Goal: Task Accomplishment & Management: Use online tool/utility

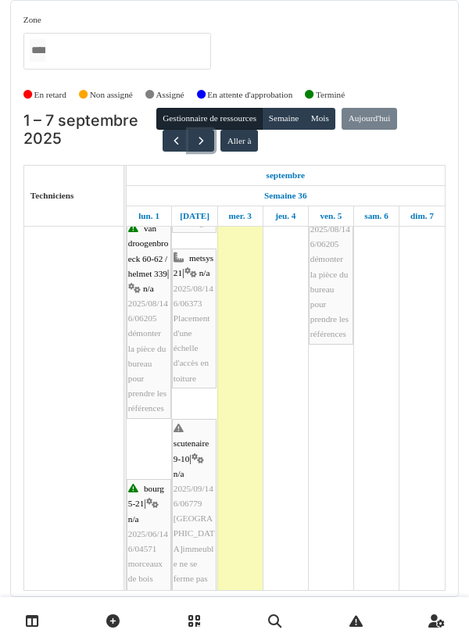
click at [204, 148] on button "button" at bounding box center [201, 141] width 26 height 23
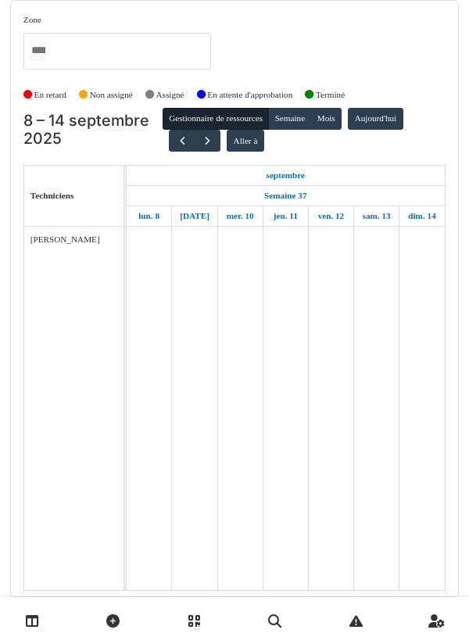
click at [325, 441] on td at bounding box center [330, 409] width 45 height 364
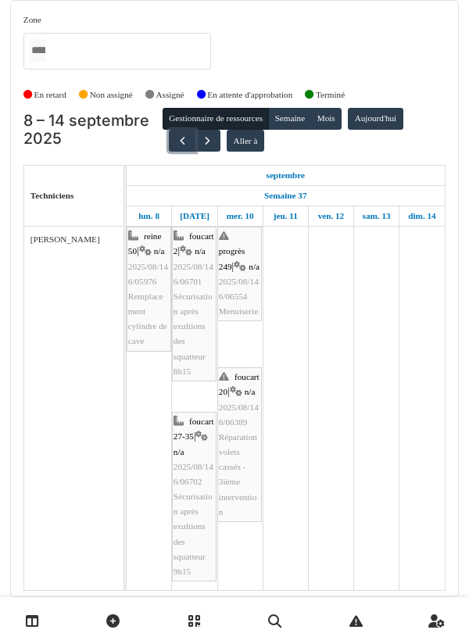
click at [176, 146] on span "button" at bounding box center [182, 141] width 13 height 13
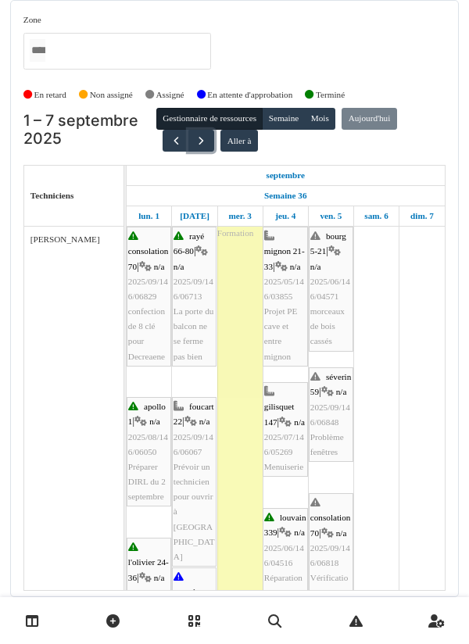
click at [195, 142] on span "button" at bounding box center [201, 141] width 13 height 13
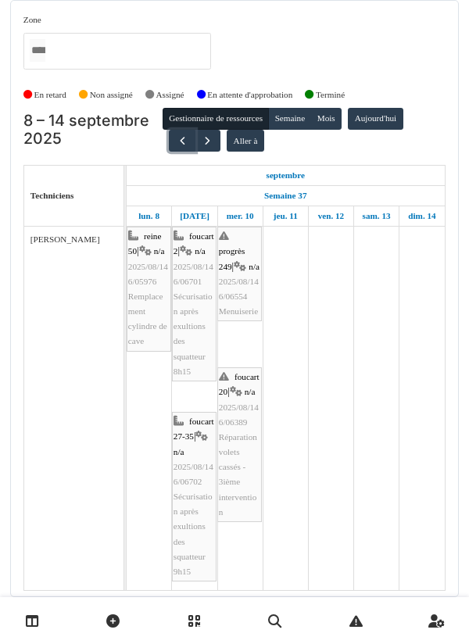
click at [172, 149] on button "button" at bounding box center [182, 141] width 26 height 23
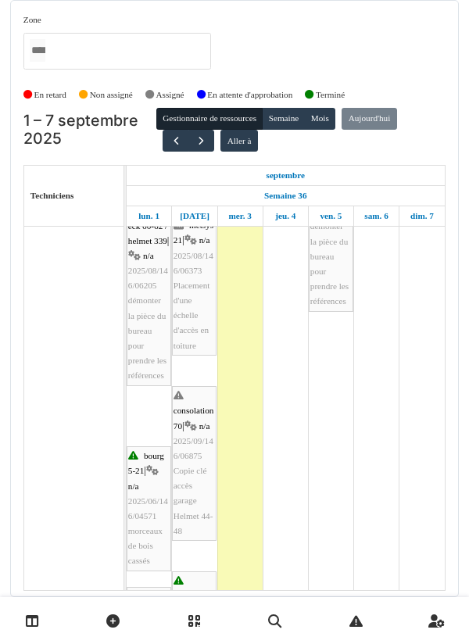
scroll to position [678, 0]
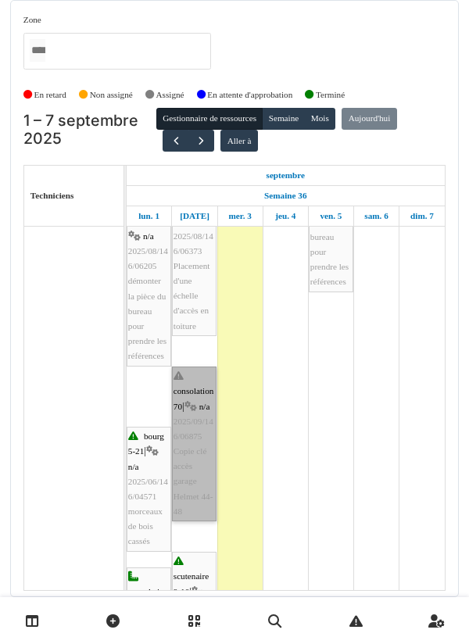
click at [188, 494] on link "consolation 70 | n/a 2025/09/146/06875 Copie clé accès garage Helmet 44-48" at bounding box center [194, 444] width 45 height 155
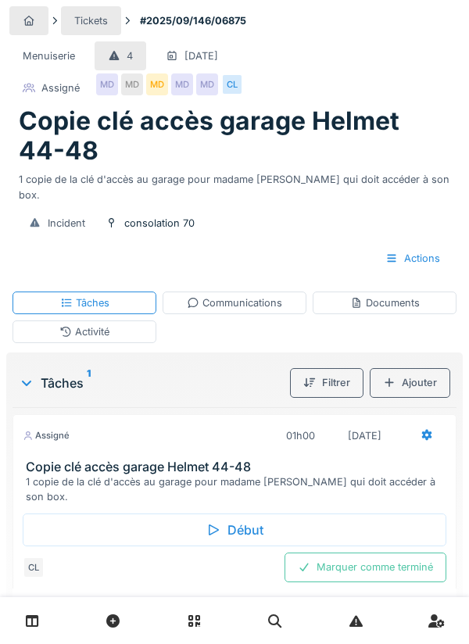
click at [232, 514] on div "Début" at bounding box center [235, 530] width 424 height 33
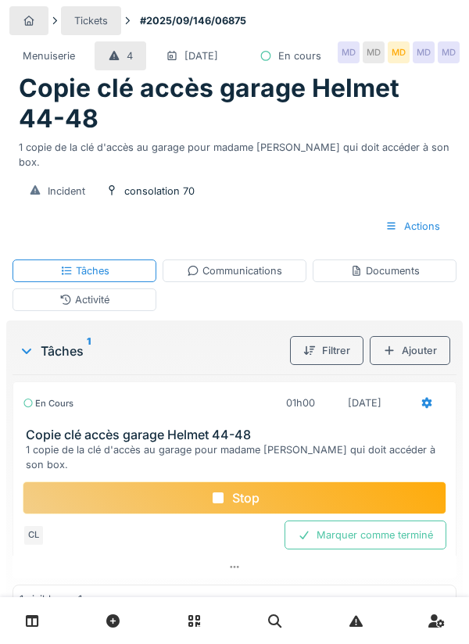
click at [242, 503] on div "Stop" at bounding box center [235, 498] width 424 height 33
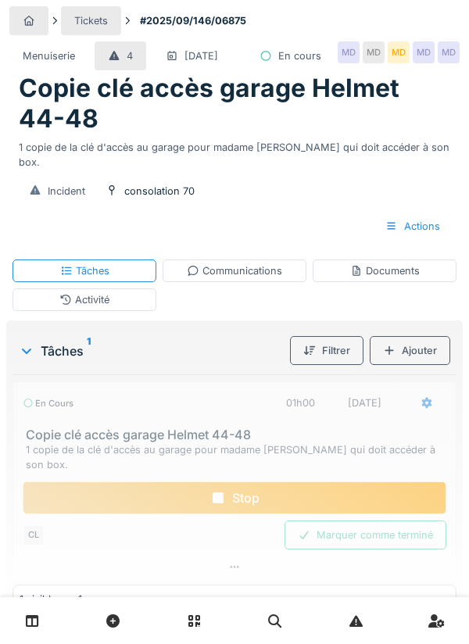
click at [244, 278] on div "Communications" at bounding box center [234, 271] width 95 height 15
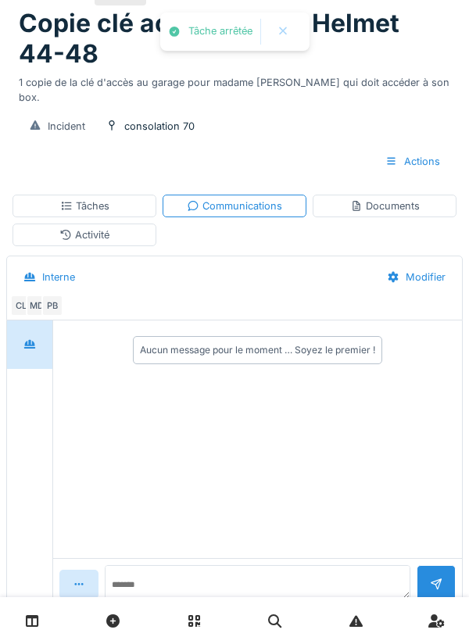
scroll to position [69, 0]
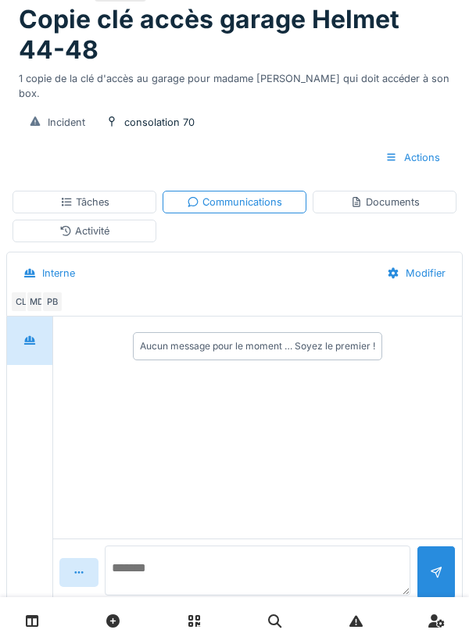
click at [192, 596] on textarea at bounding box center [258, 571] width 306 height 50
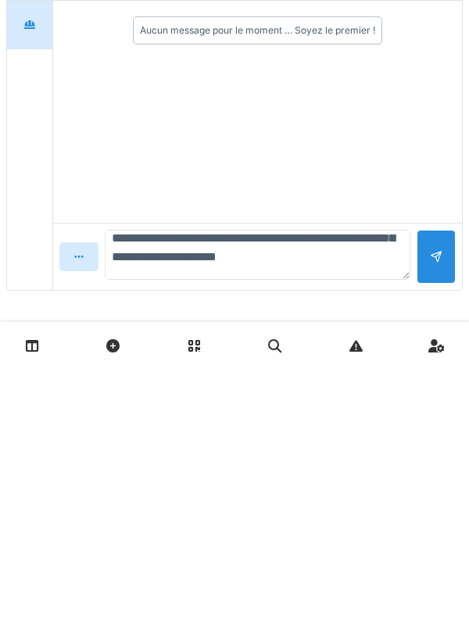
scroll to position [38, 0]
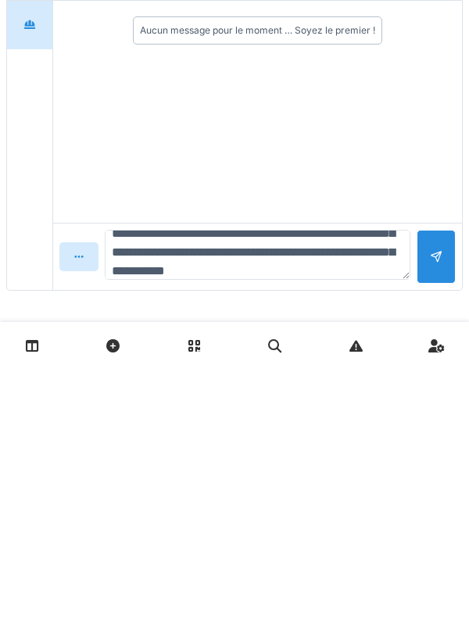
type textarea "**********"
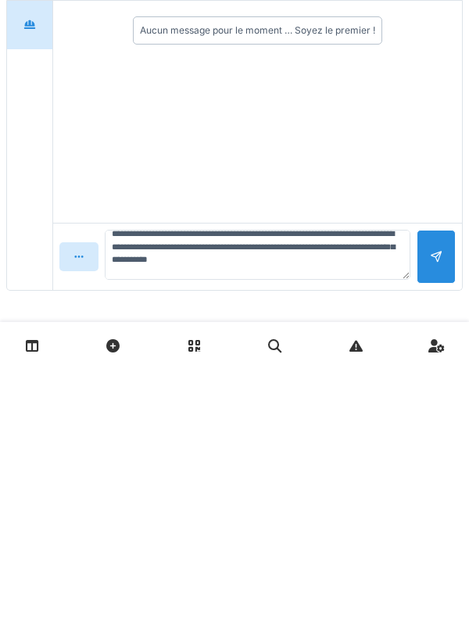
click at [425, 539] on div at bounding box center [436, 532] width 39 height 54
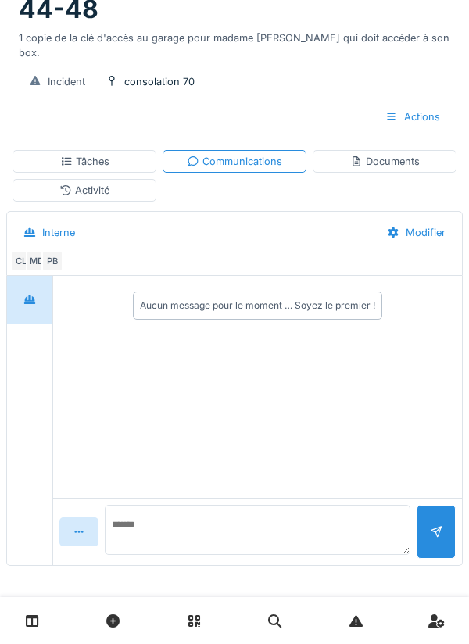
scroll to position [0, 0]
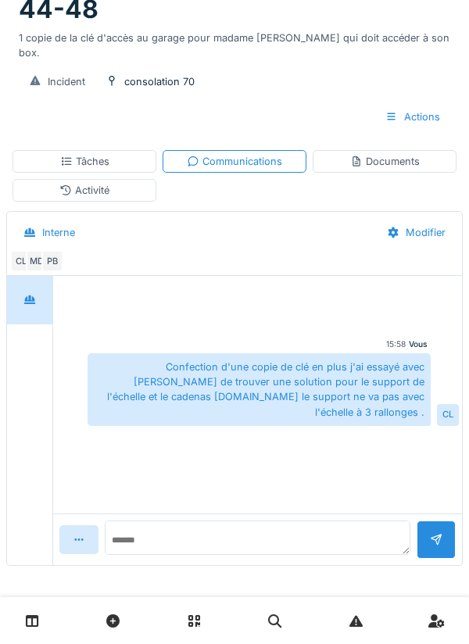
click at [391, 156] on div "Documents" at bounding box center [385, 161] width 70 height 15
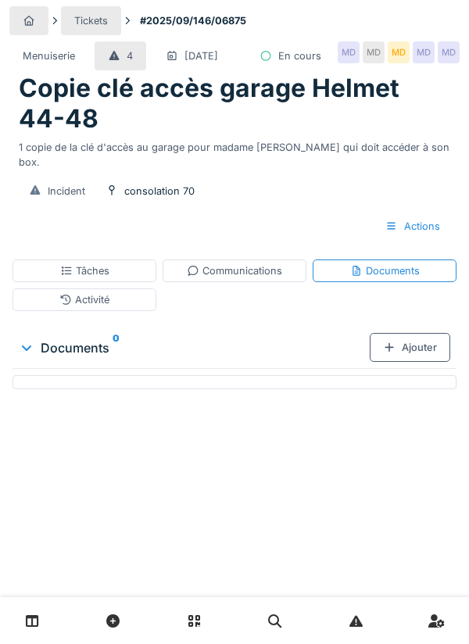
click at [81, 278] on div "Tâches" at bounding box center [84, 271] width 49 height 15
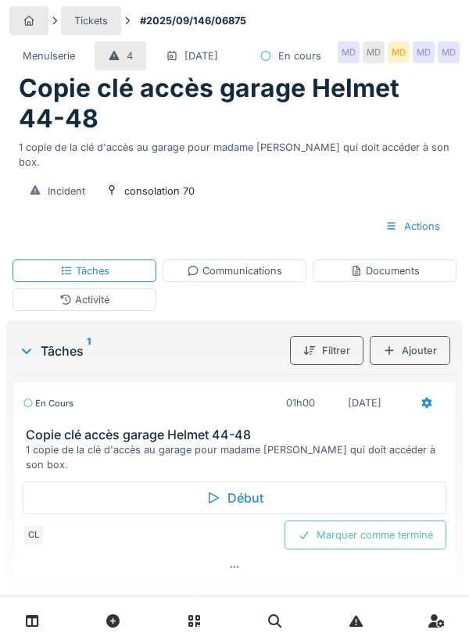
click at [377, 548] on div "Marquer comme terminé" at bounding box center [366, 535] width 162 height 29
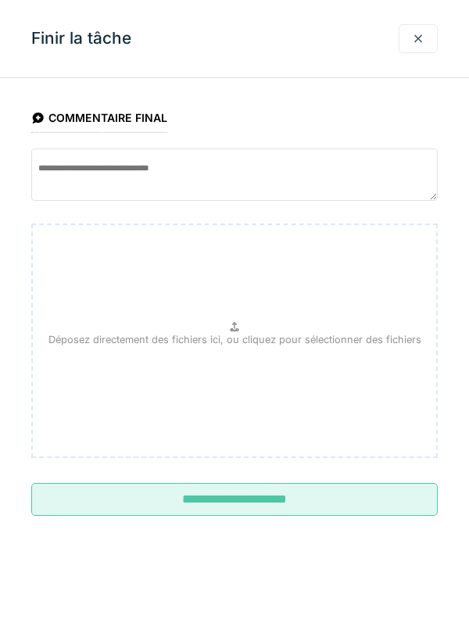
click at [249, 507] on input "**********" at bounding box center [234, 499] width 407 height 33
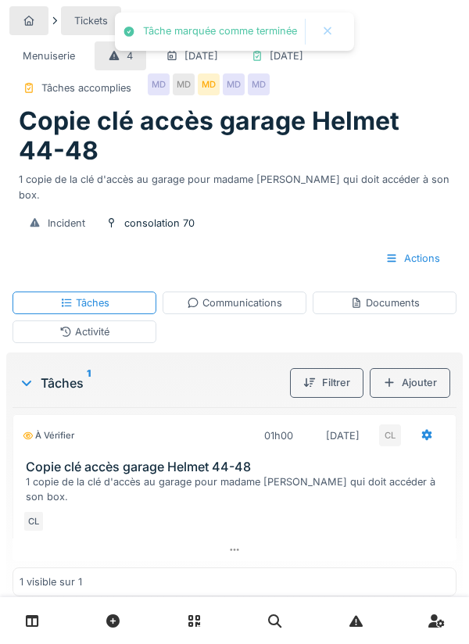
click at [244, 296] on div "Communications" at bounding box center [234, 303] width 95 height 15
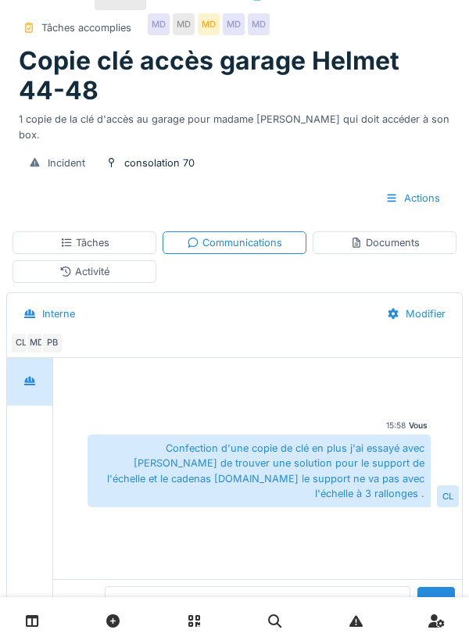
click at [182, 637] on textarea at bounding box center [258, 612] width 306 height 50
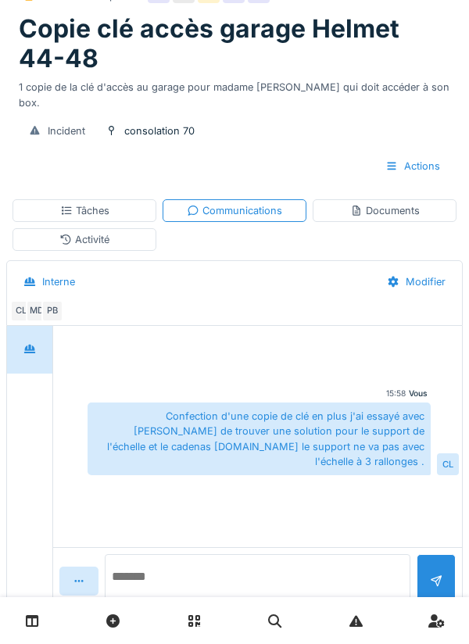
scroll to position [127, 0]
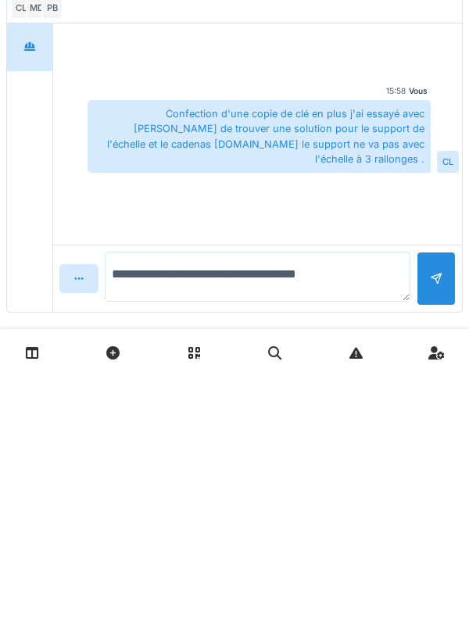
type textarea "**********"
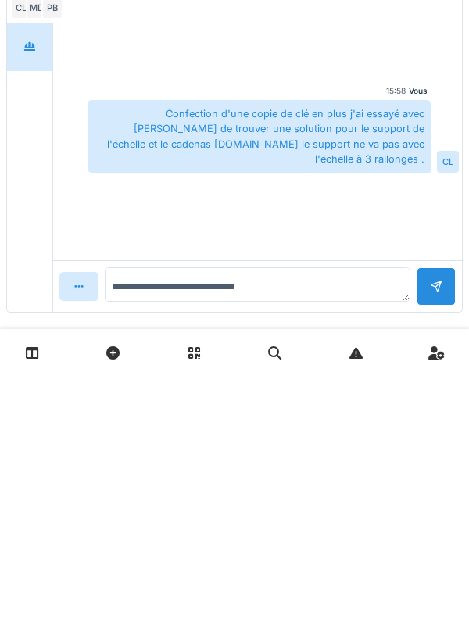
click at [431, 547] on div at bounding box center [436, 554] width 13 height 15
